Goal: Transaction & Acquisition: Purchase product/service

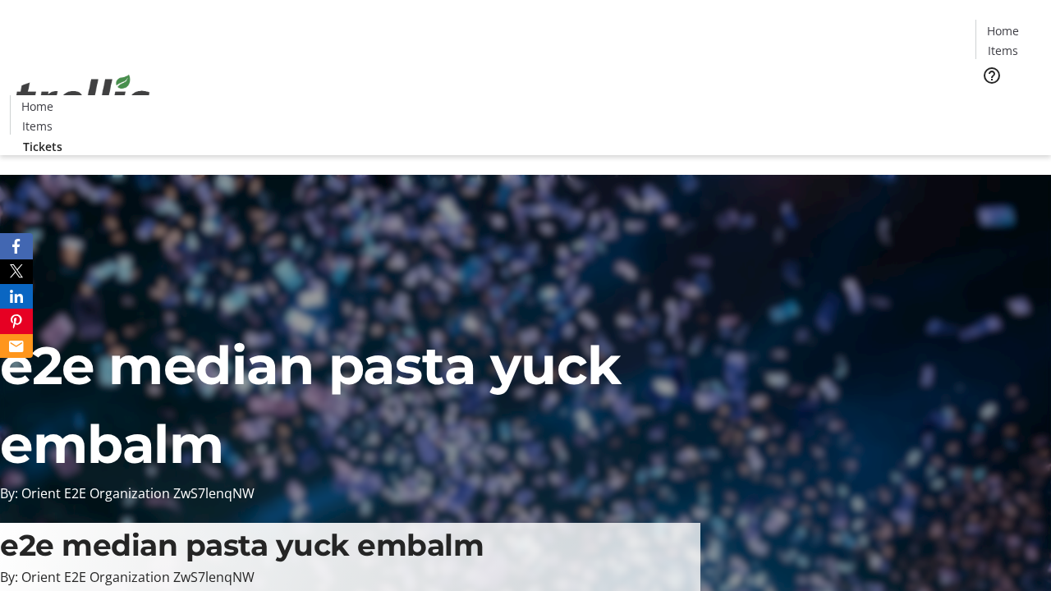
click at [989, 95] on span "Tickets" at bounding box center [1008, 103] width 39 height 17
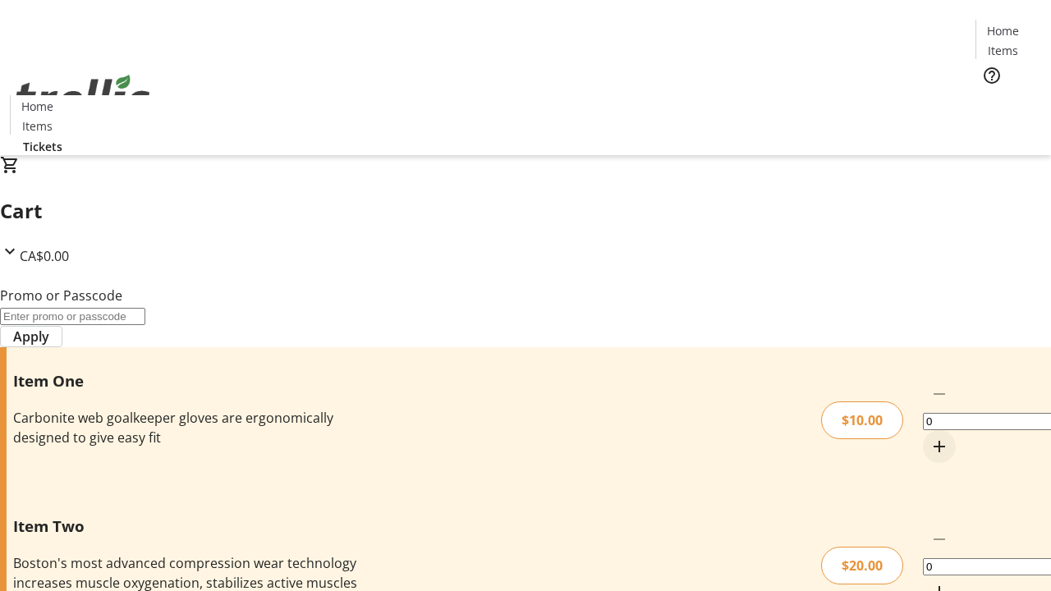
click at [930, 437] on mat-icon "Increment by one" at bounding box center [940, 447] width 20 height 20
type input "1"
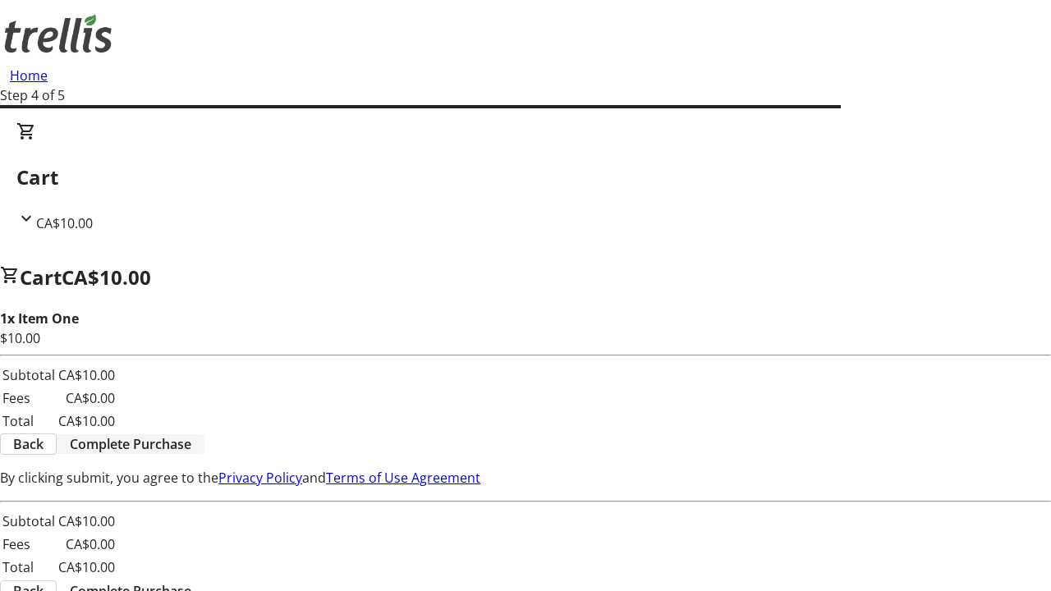
click at [191, 434] on span "Complete Purchase" at bounding box center [131, 444] width 122 height 20
